Goal: Transaction & Acquisition: Book appointment/travel/reservation

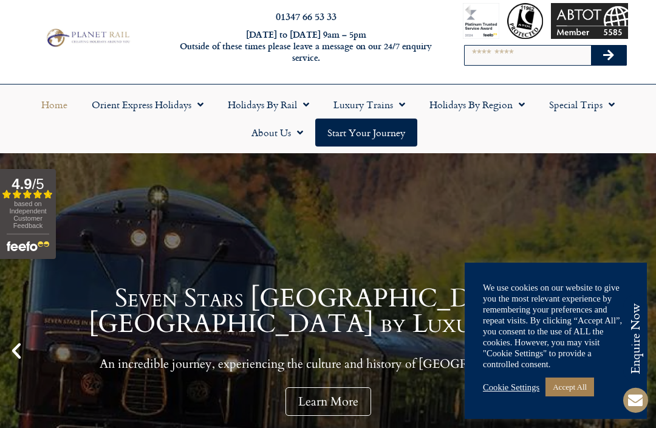
scroll to position [28, 0]
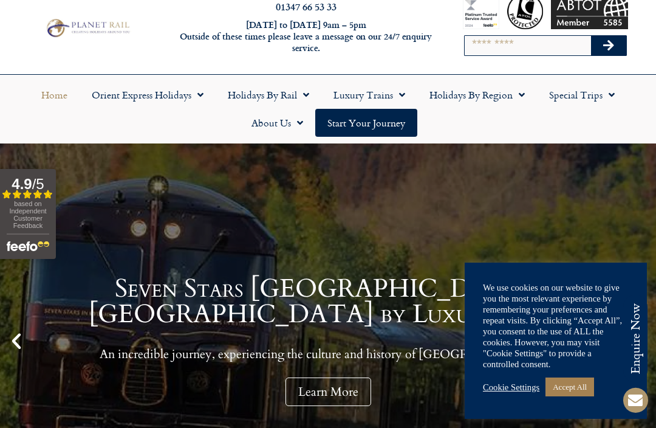
click at [515, 392] on div "Cookie Settings Accept All" at bounding box center [556, 386] width 146 height 25
click at [516, 389] on link "Cookie Settings" at bounding box center [511, 387] width 57 height 11
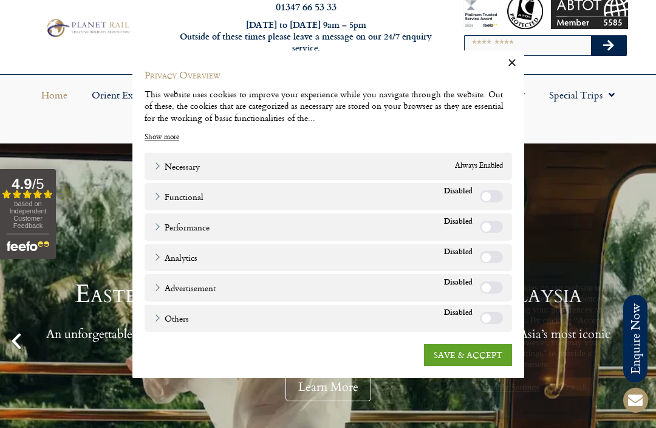
click at [478, 354] on link "SAVE & ACCEPT" at bounding box center [468, 354] width 88 height 22
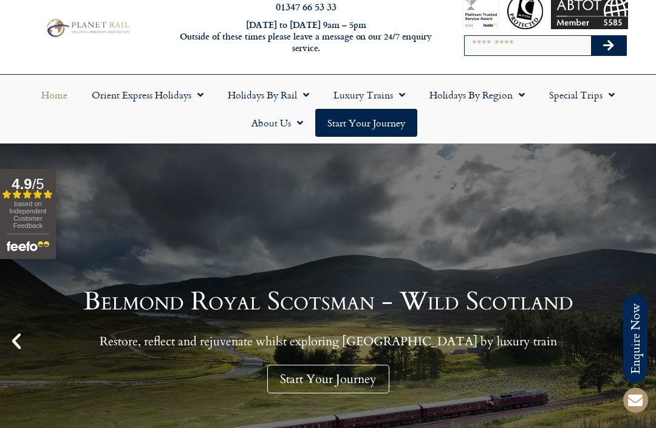
click at [276, 94] on link "Holidays by Rail" at bounding box center [269, 95] width 106 height 28
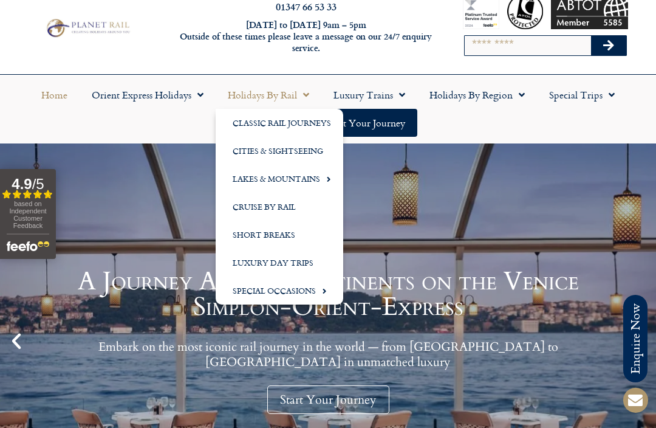
click at [495, 97] on link "Holidays by Region" at bounding box center [477, 95] width 120 height 28
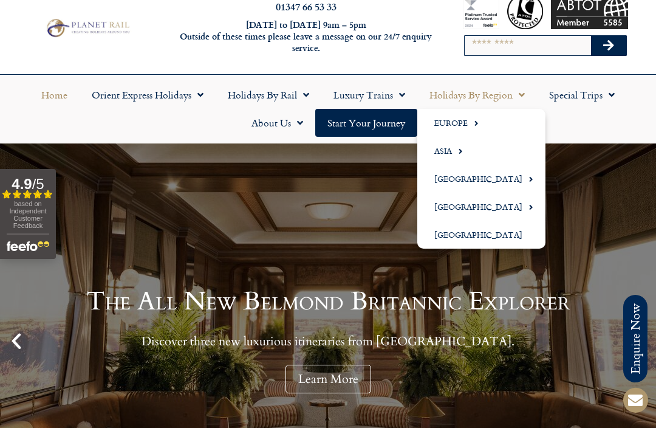
click at [462, 127] on link "Europe" at bounding box center [481, 123] width 128 height 28
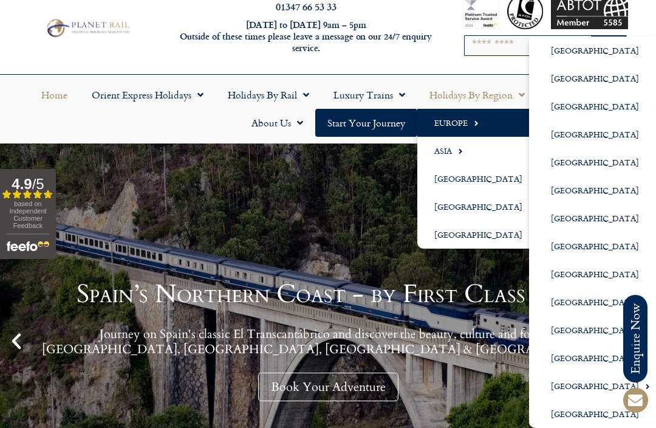
click at [569, 330] on link "[GEOGRAPHIC_DATA]" at bounding box center [595, 330] width 133 height 28
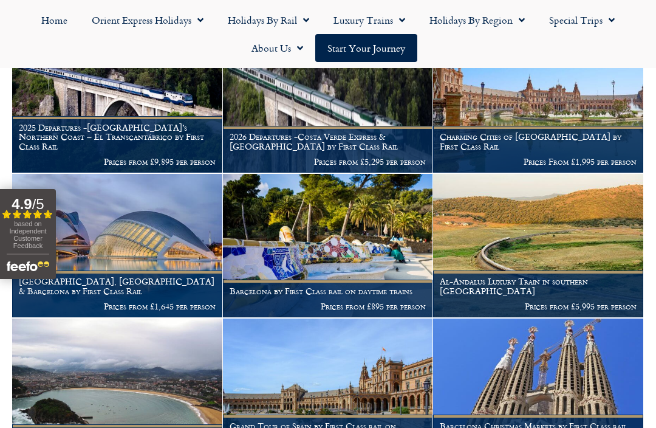
scroll to position [251, 0]
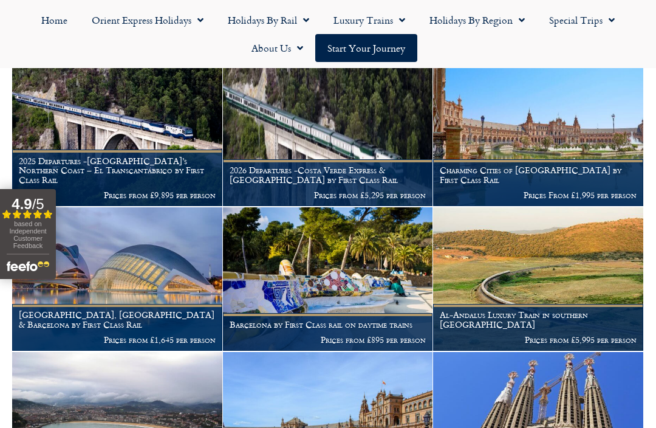
click at [122, 126] on img at bounding box center [117, 134] width 210 height 143
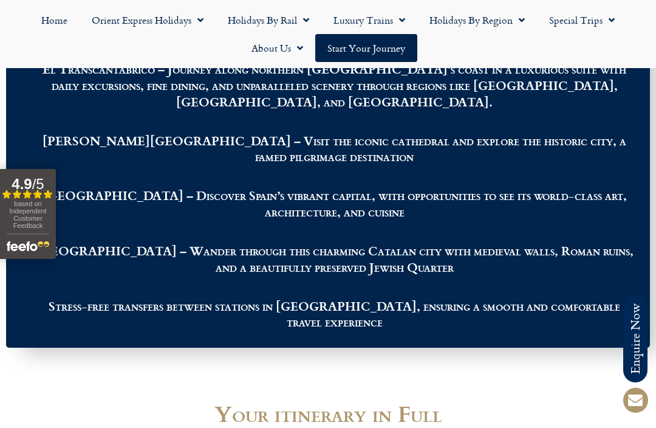
scroll to position [1560, 0]
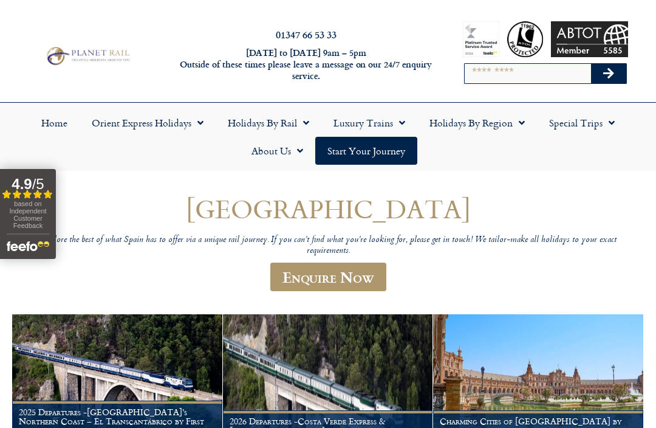
click at [482, 118] on link "Holidays by Region" at bounding box center [477, 123] width 120 height 28
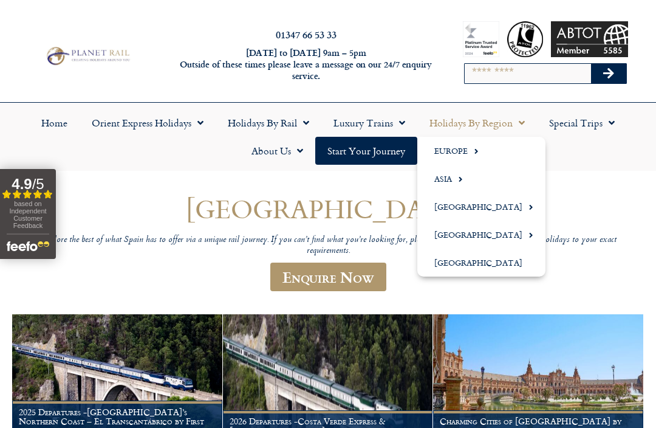
click at [466, 149] on link "Europe" at bounding box center [481, 151] width 128 height 28
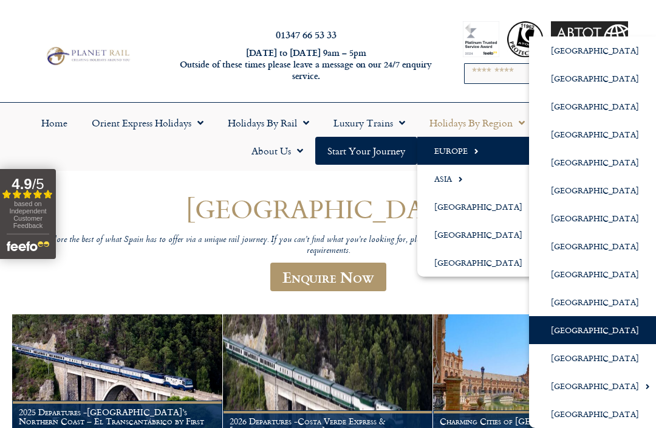
click at [578, 307] on link "[GEOGRAPHIC_DATA]" at bounding box center [595, 302] width 133 height 28
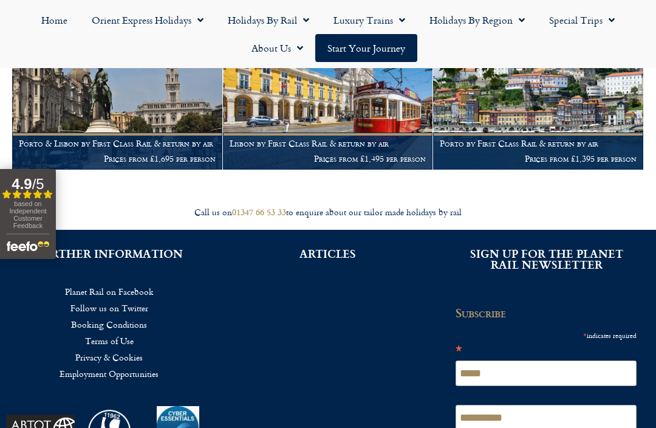
scroll to position [287, 0]
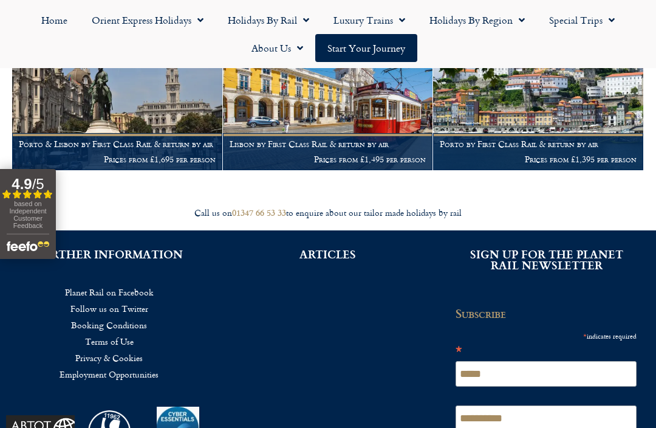
click at [177, 125] on img at bounding box center [117, 98] width 210 height 143
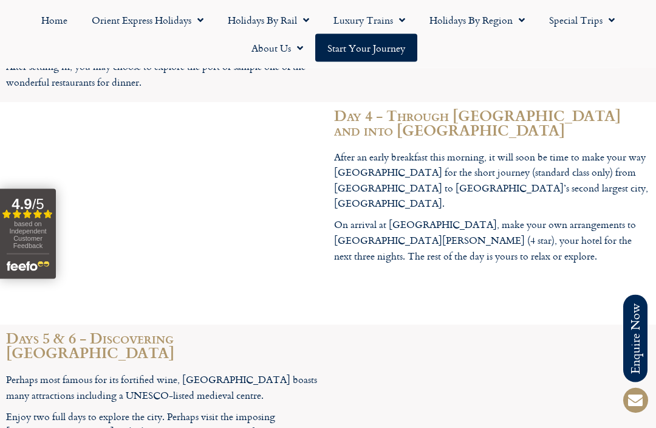
scroll to position [2044, 0]
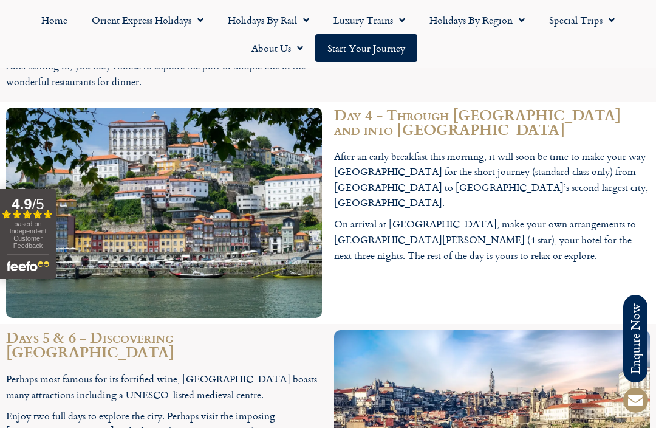
click at [613, 330] on img at bounding box center [492, 419] width 316 height 179
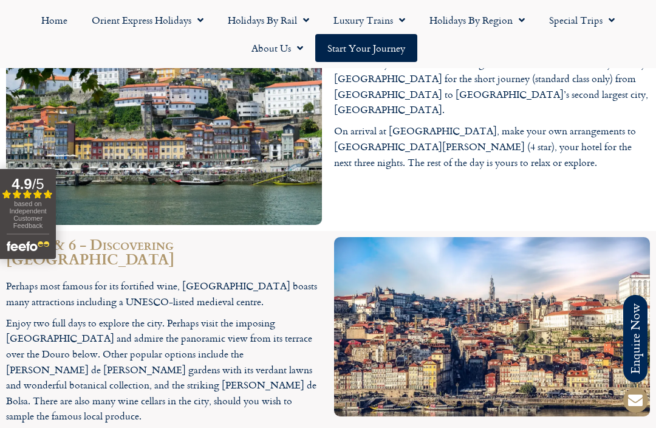
scroll to position [2109, 0]
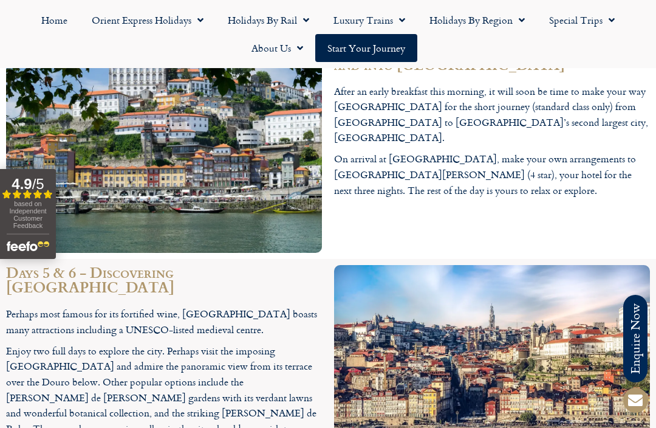
click at [502, 19] on link "Holidays by Region" at bounding box center [477, 20] width 120 height 28
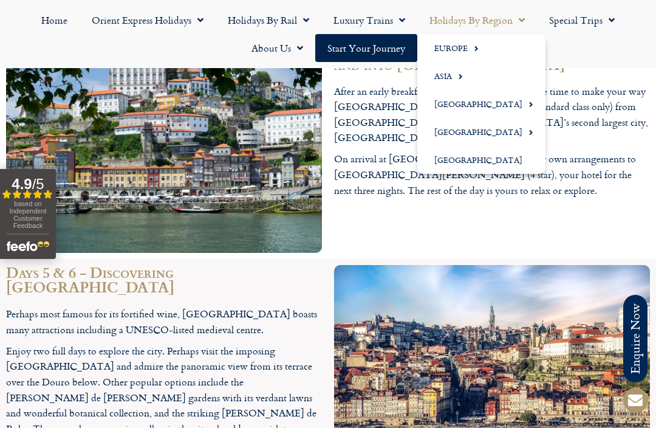
click at [465, 53] on link "Europe" at bounding box center [481, 48] width 128 height 28
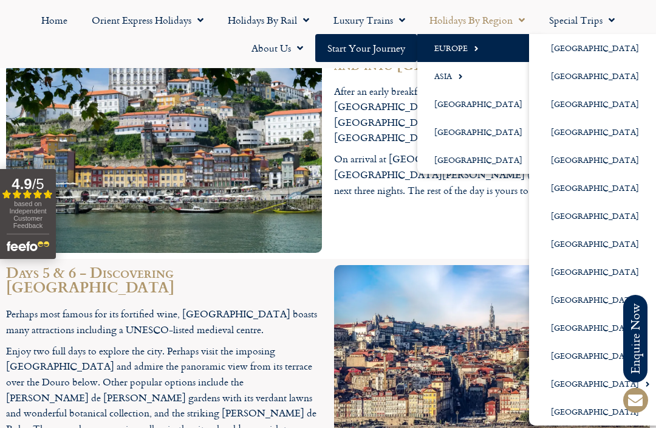
click at [566, 308] on link "[GEOGRAPHIC_DATA]" at bounding box center [595, 300] width 133 height 28
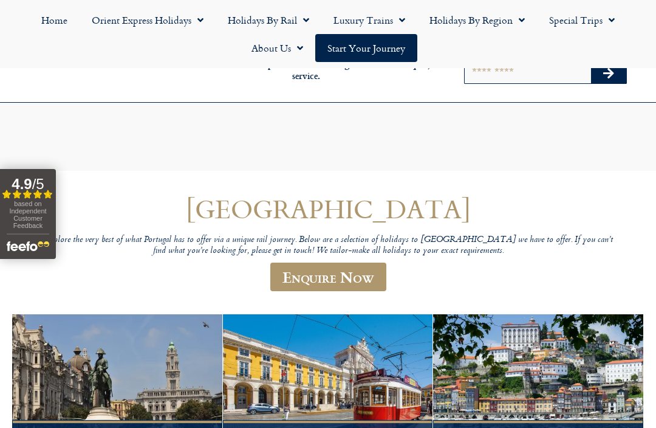
scroll to position [150, 0]
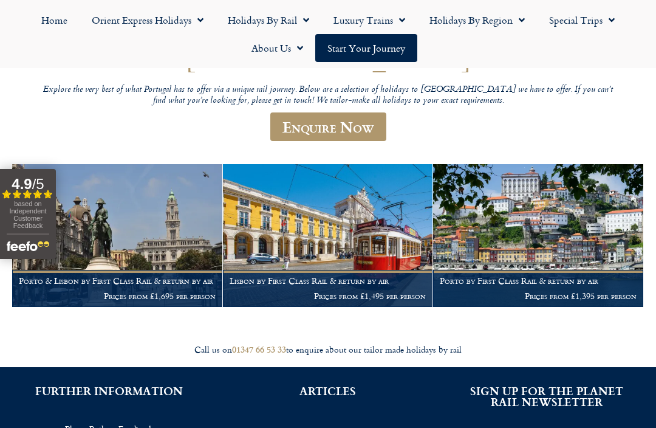
click at [485, 24] on link "Holidays by Region" at bounding box center [477, 20] width 120 height 28
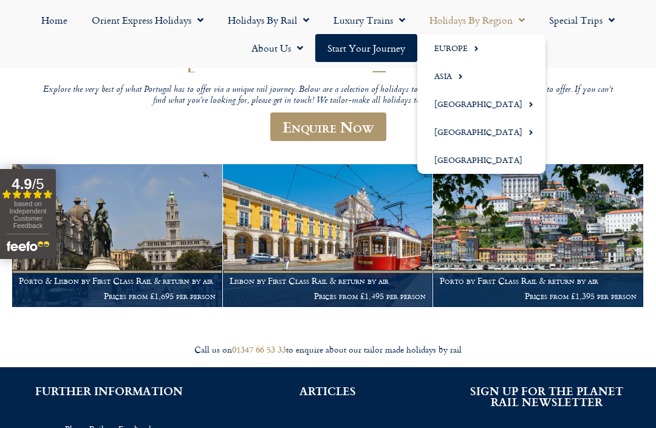
click at [473, 43] on span "Menu" at bounding box center [473, 48] width 11 height 20
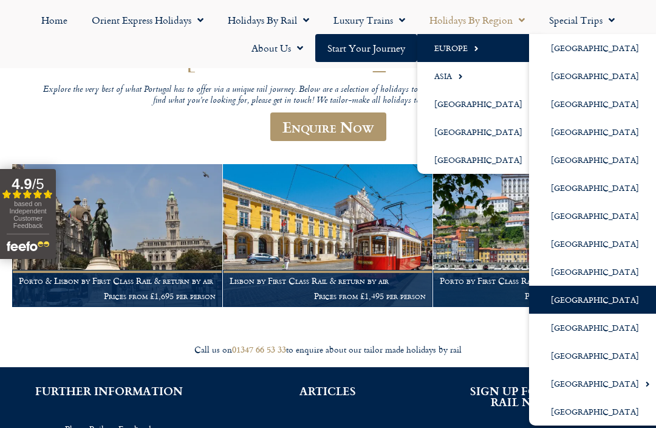
click at [590, 304] on link "[GEOGRAPHIC_DATA]" at bounding box center [595, 300] width 133 height 28
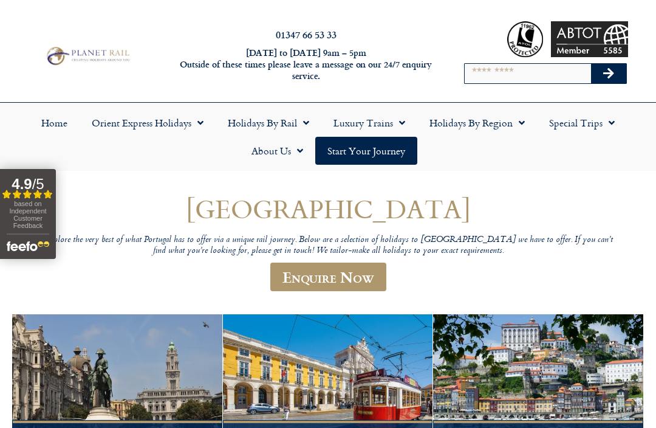
click at [495, 121] on link "Holidays by Region" at bounding box center [477, 123] width 120 height 28
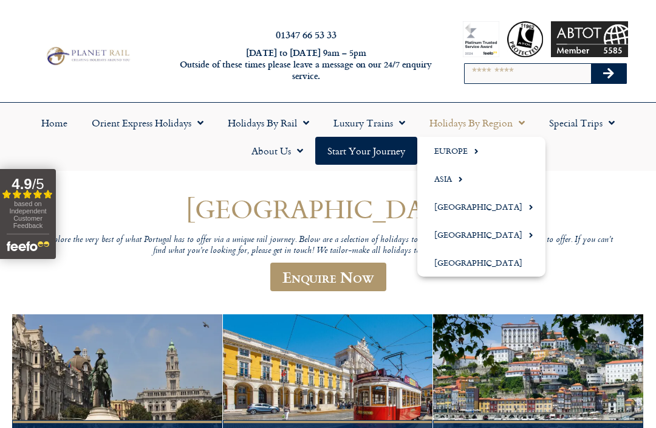
click at [468, 152] on span "Menu" at bounding box center [473, 151] width 11 height 20
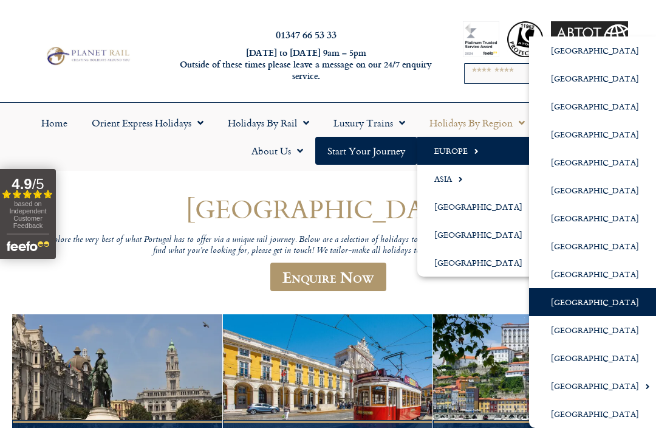
click at [556, 333] on link "[GEOGRAPHIC_DATA]" at bounding box center [595, 330] width 133 height 28
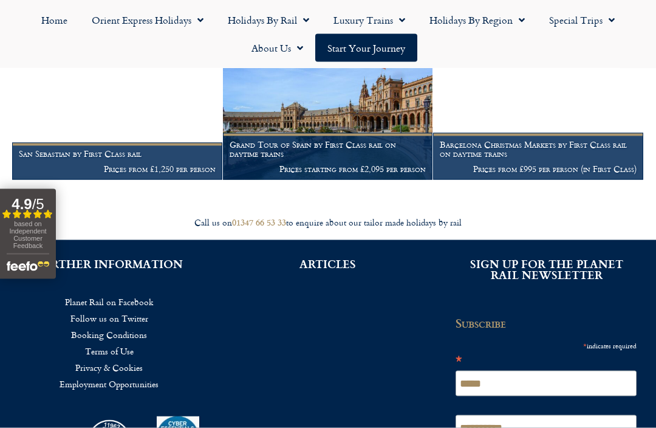
scroll to position [566, 0]
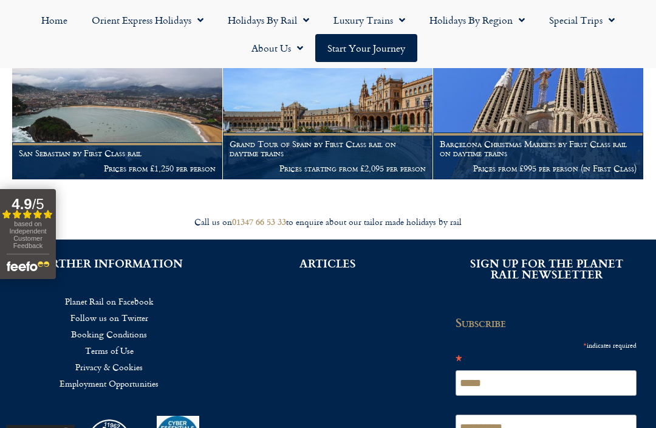
click at [170, 120] on img at bounding box center [117, 107] width 210 height 143
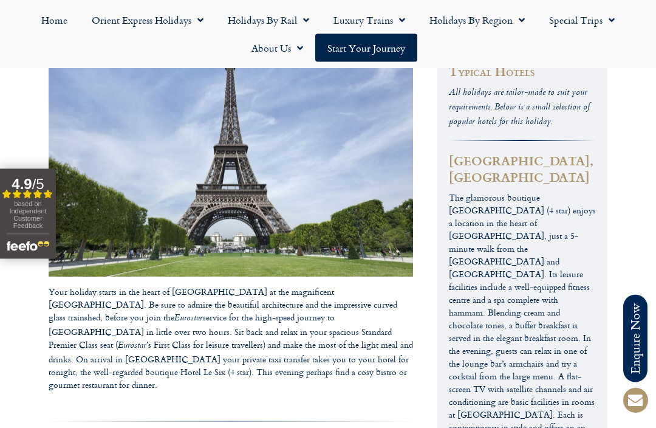
scroll to position [532, 0]
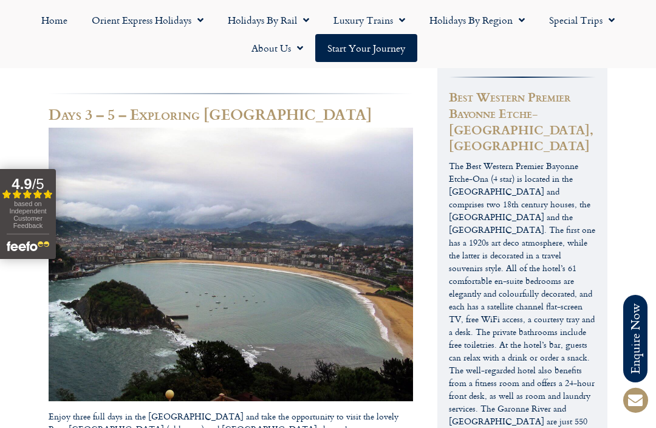
scroll to position [1349, 0]
click at [515, 22] on span "Menu" at bounding box center [519, 20] width 12 height 22
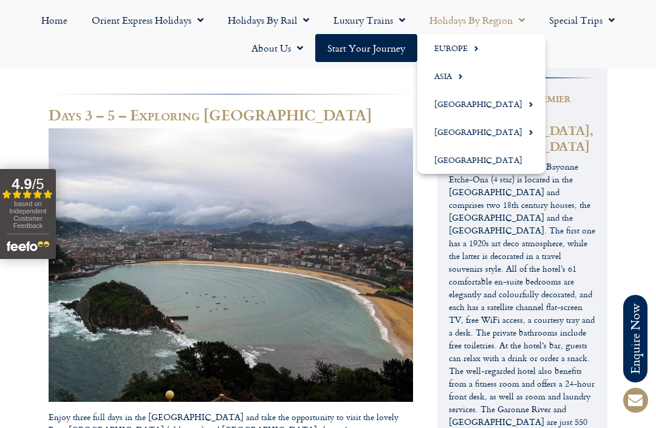
click at [469, 47] on span "Menu" at bounding box center [473, 48] width 11 height 20
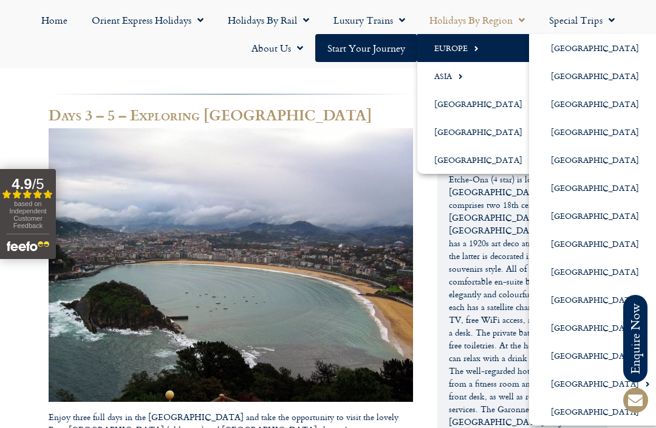
click at [559, 327] on link "[GEOGRAPHIC_DATA]" at bounding box center [595, 327] width 133 height 28
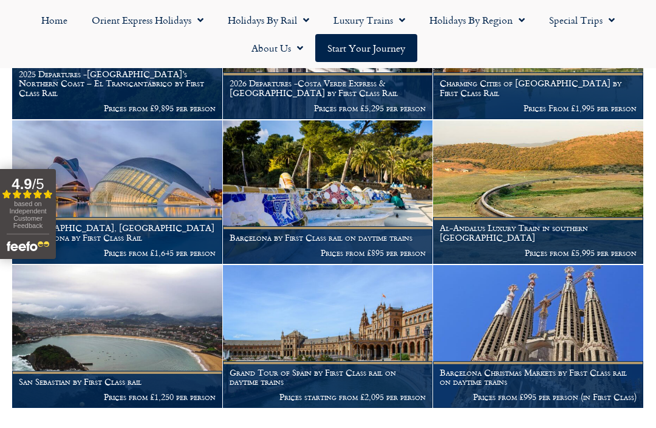
scroll to position [262, 0]
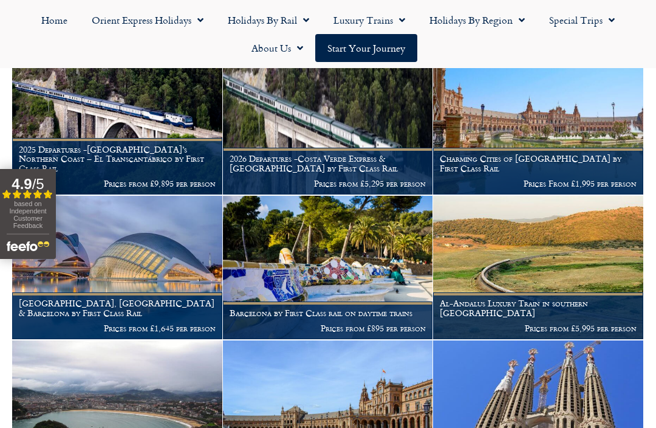
click at [561, 123] on img at bounding box center [538, 123] width 210 height 143
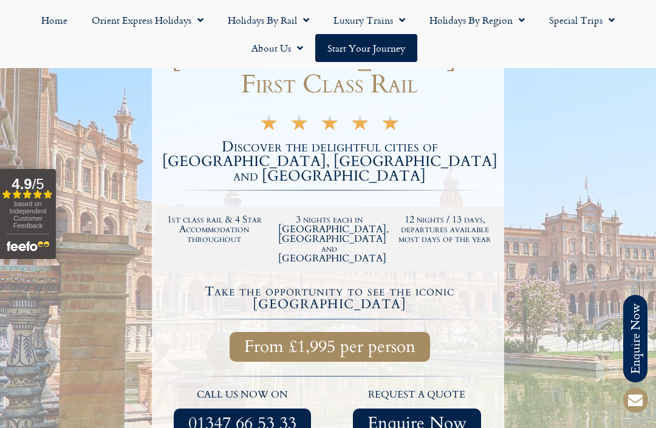
scroll to position [247, 0]
